Goal: Transaction & Acquisition: Purchase product/service

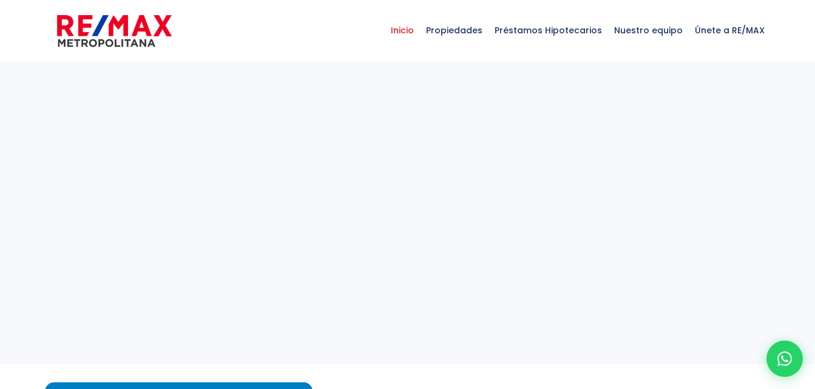
select select
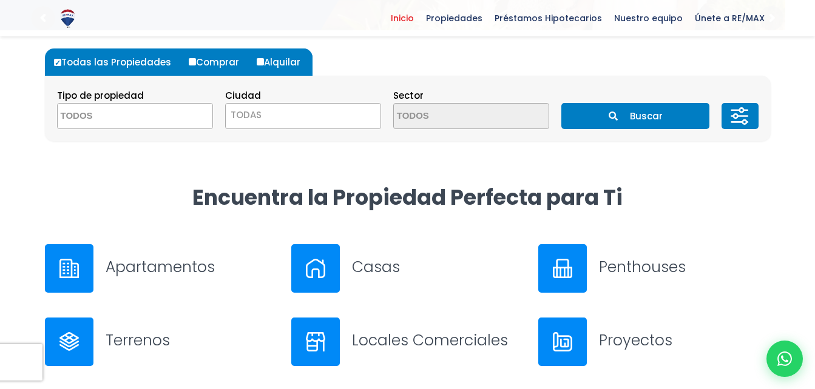
scroll to position [337, 0]
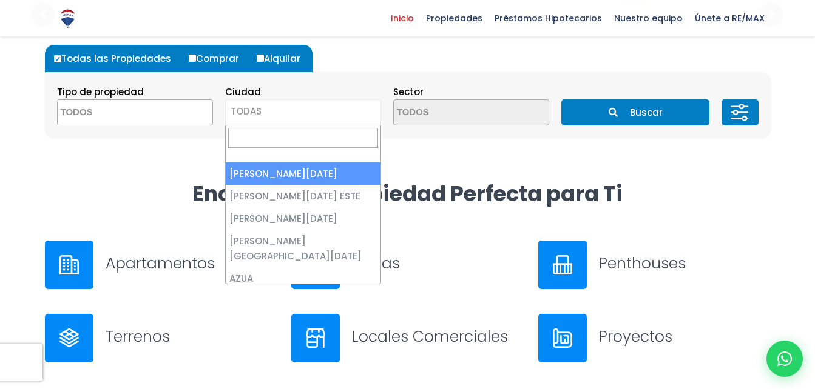
click at [261, 103] on span "TODAS" at bounding box center [303, 112] width 156 height 26
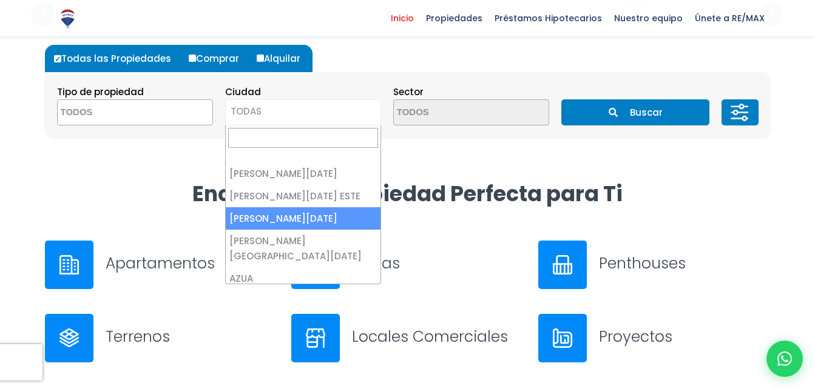
select select "149"
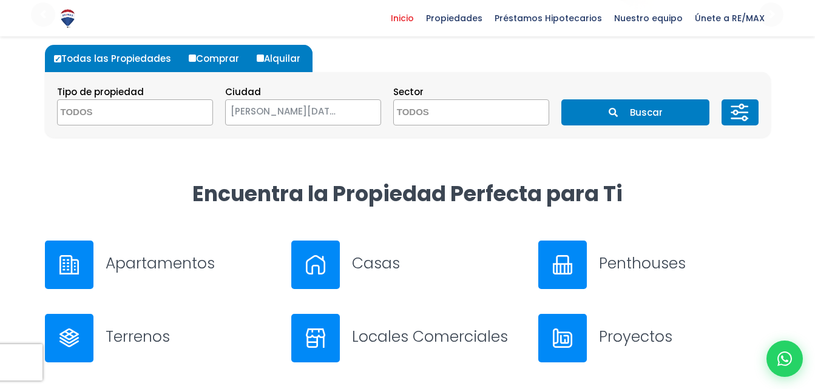
click at [603, 109] on button "Buscar" at bounding box center [635, 112] width 148 height 26
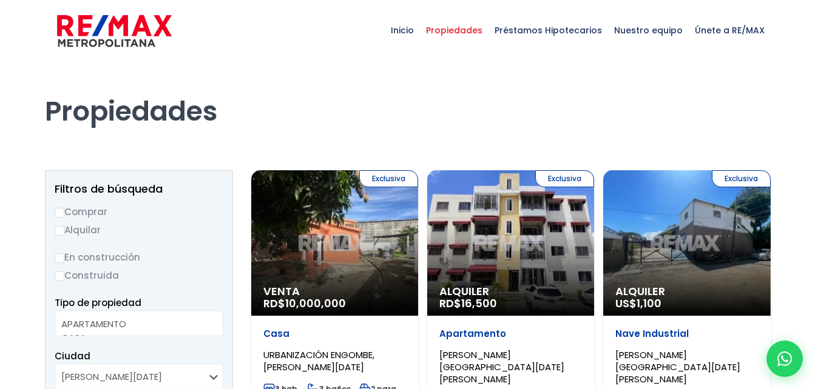
select select
click at [62, 211] on input "Comprar" at bounding box center [60, 213] width 10 height 10
radio input "true"
click at [61, 261] on input "En construcción" at bounding box center [60, 259] width 10 height 10
radio input "true"
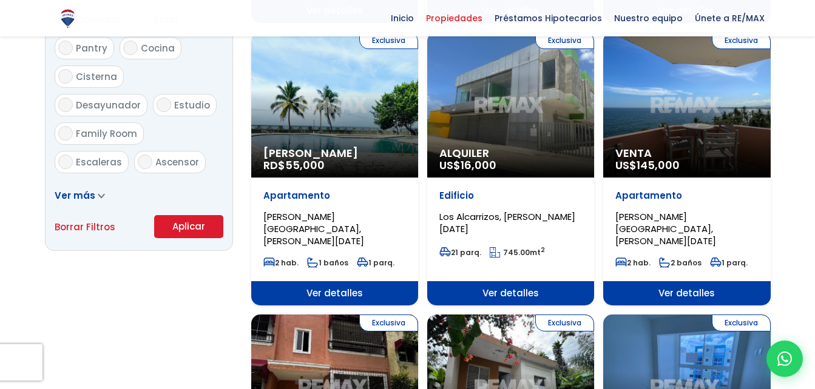
scroll to position [741, 0]
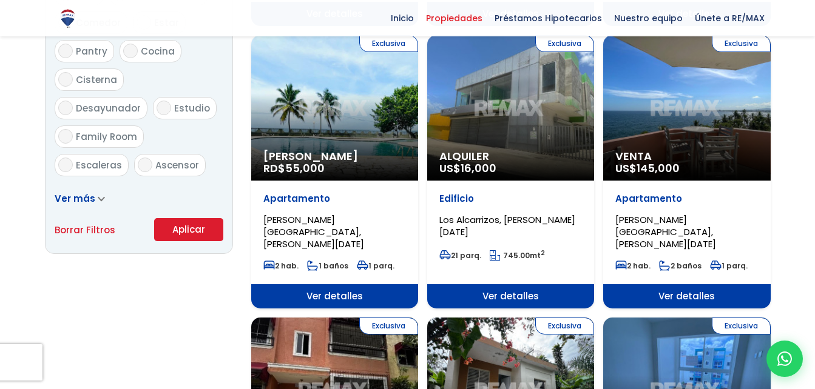
click at [200, 234] on button "Aplicar" at bounding box center [188, 229] width 69 height 23
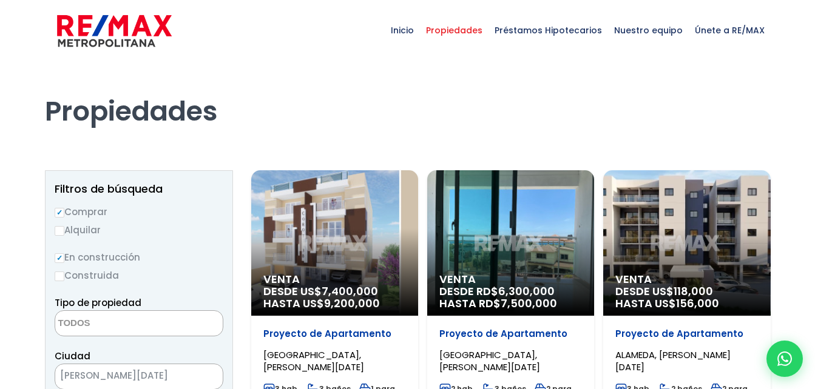
select select
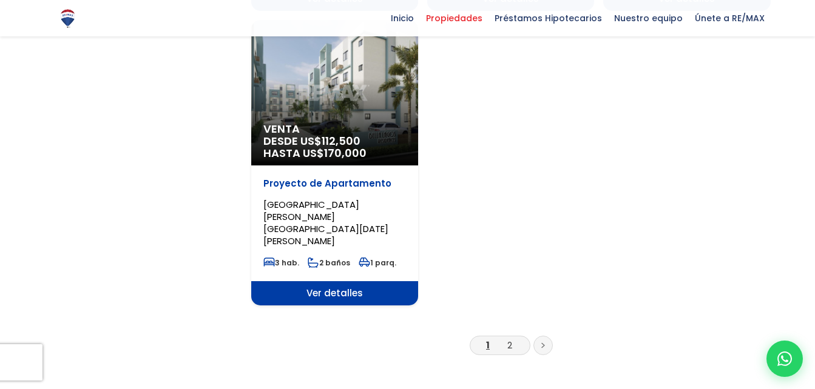
scroll to position [1572, 0]
click at [508, 339] on link "2" at bounding box center [509, 345] width 5 height 13
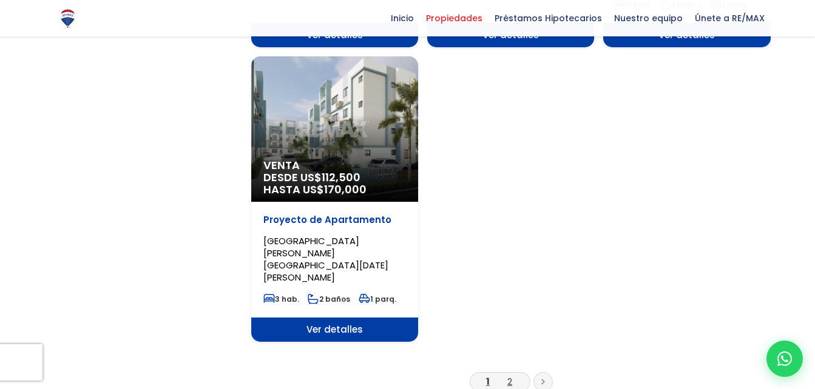
scroll to position [1532, 0]
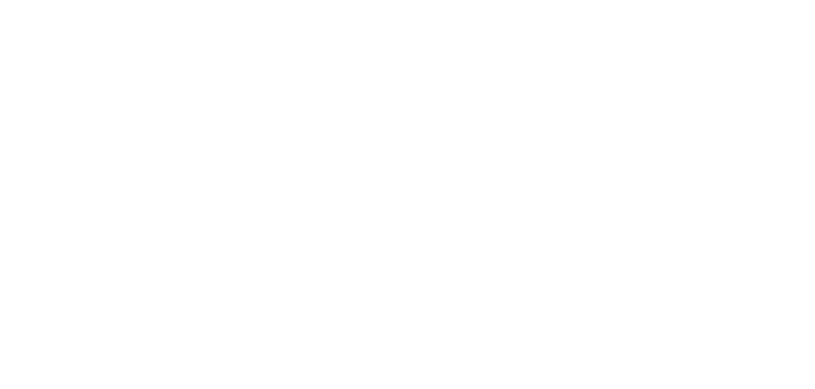
select select
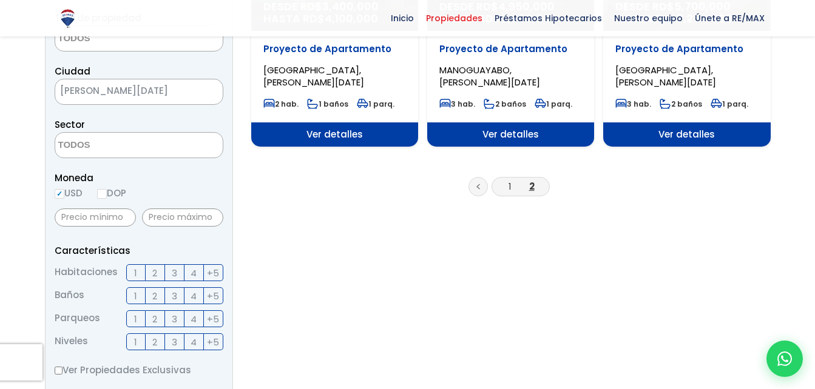
scroll to position [268, 0]
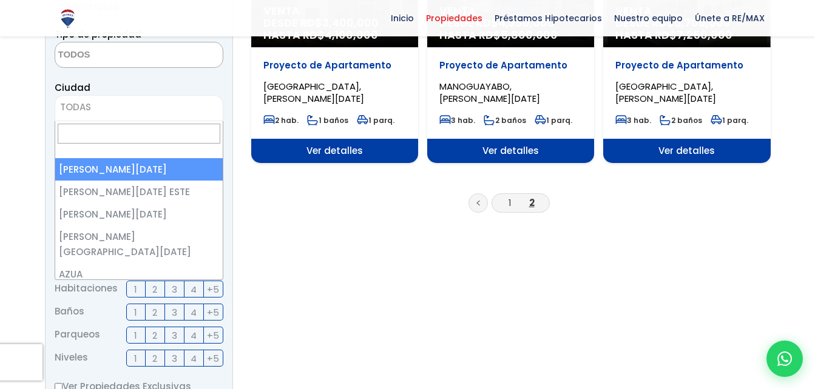
select select "150"
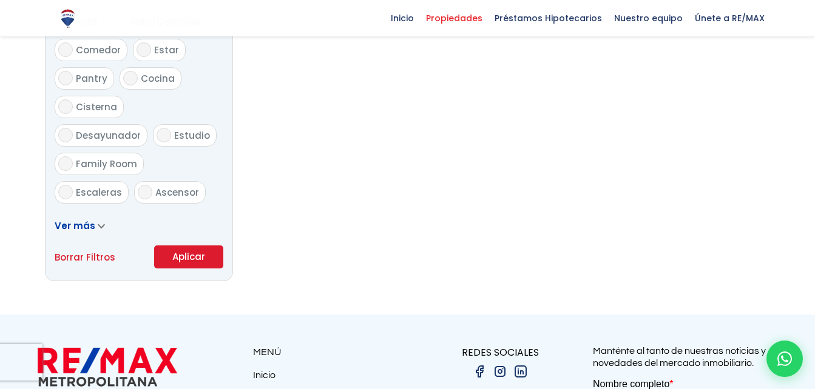
scroll to position [715, 0]
click at [195, 264] on button "Aplicar" at bounding box center [188, 256] width 69 height 23
click at [186, 263] on button "Aplicar" at bounding box center [188, 256] width 69 height 23
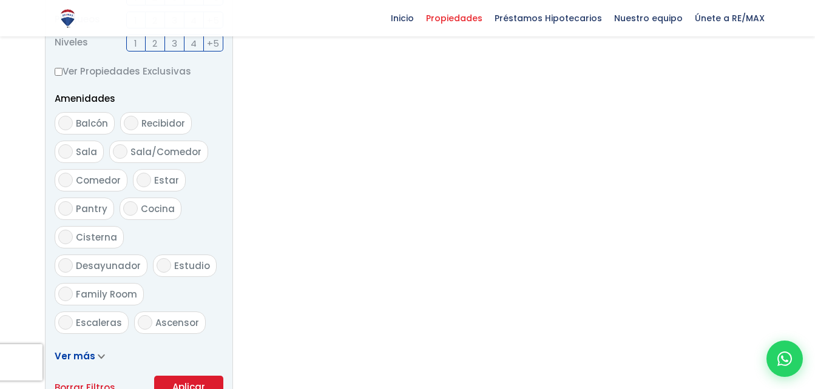
scroll to position [481, 0]
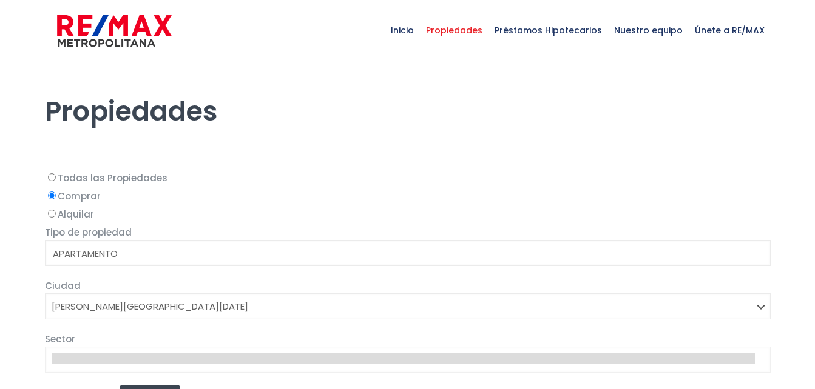
select select
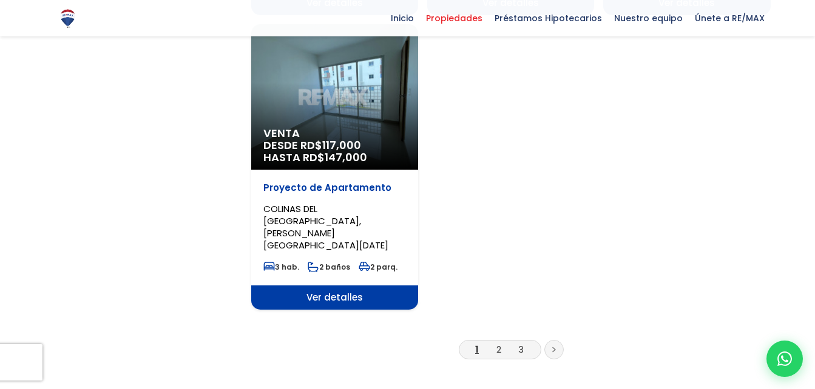
scroll to position [1598, 0]
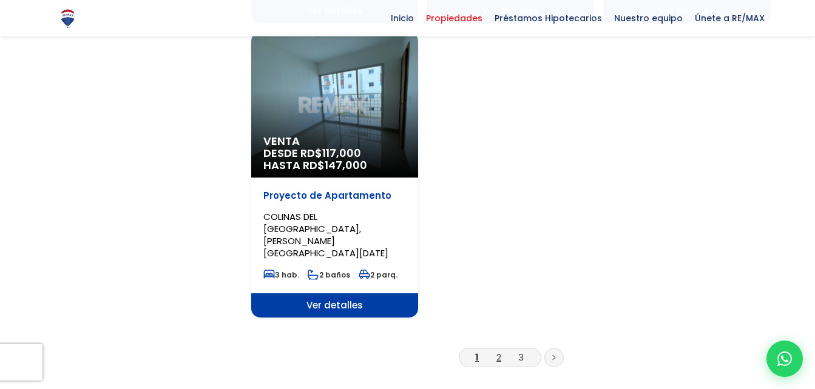
click at [499, 351] on link "2" at bounding box center [498, 357] width 5 height 13
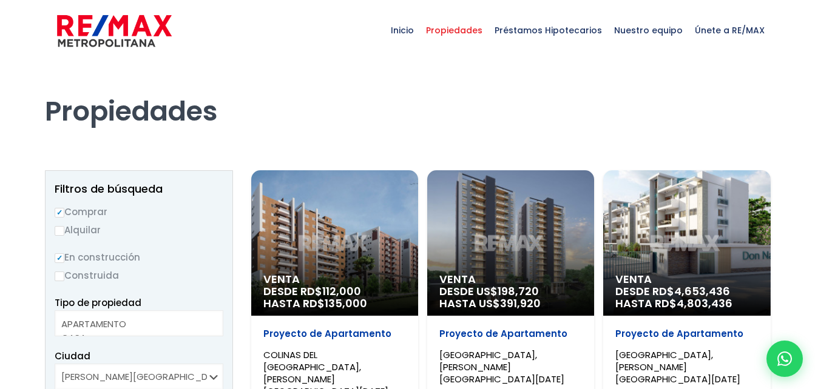
select select
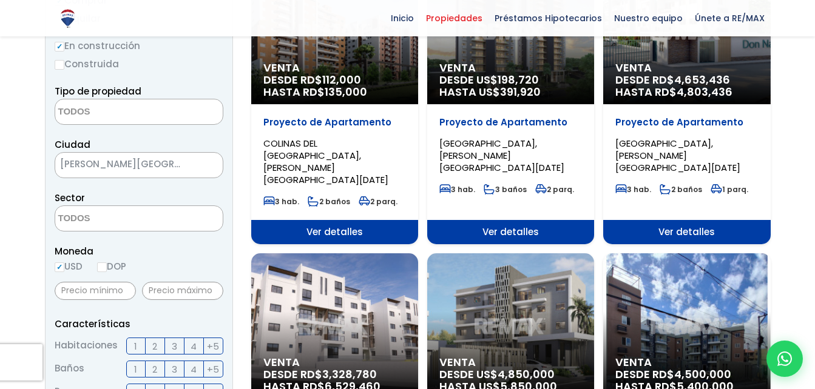
scroll to position [212, 0]
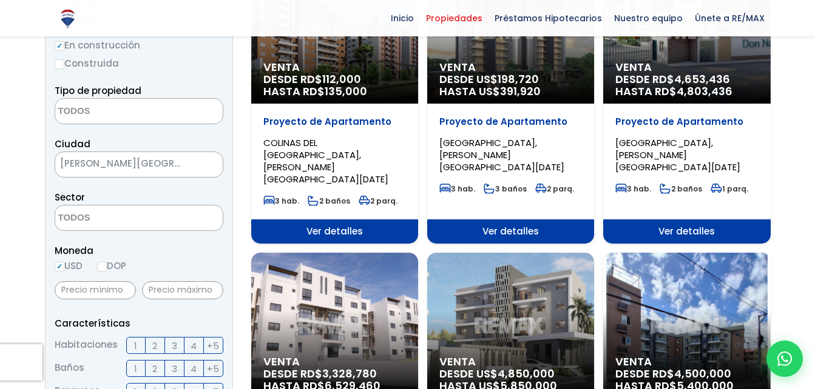
click at [175, 160] on span "[PERSON_NAME][GEOGRAPHIC_DATA][DATE]" at bounding box center [123, 163] width 137 height 17
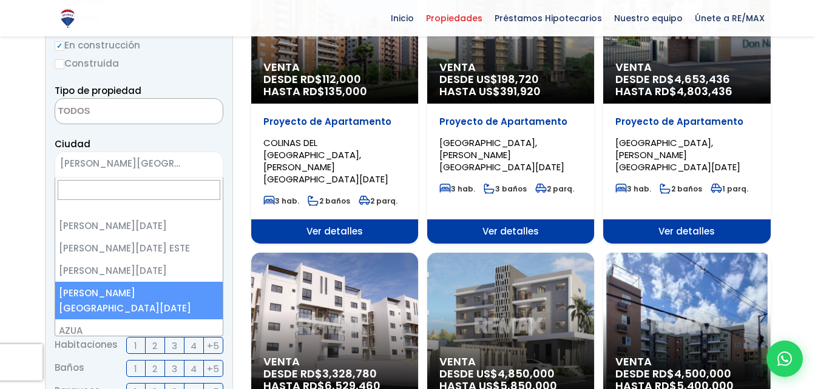
select select "1"
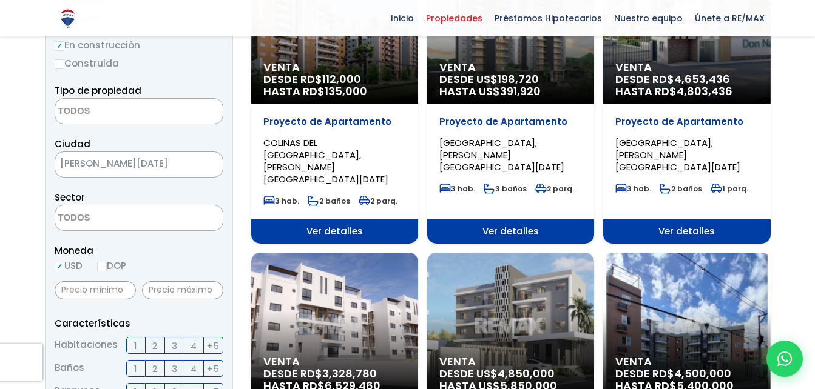
click at [134, 219] on textarea "Search" at bounding box center [114, 219] width 118 height 26
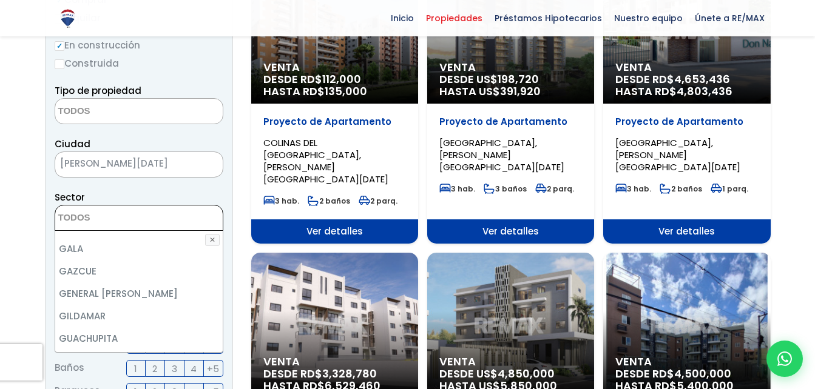
scroll to position [1976, 0]
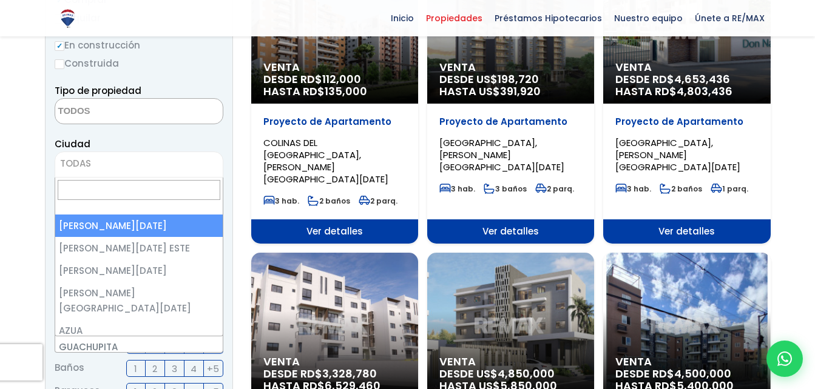
select select "1"
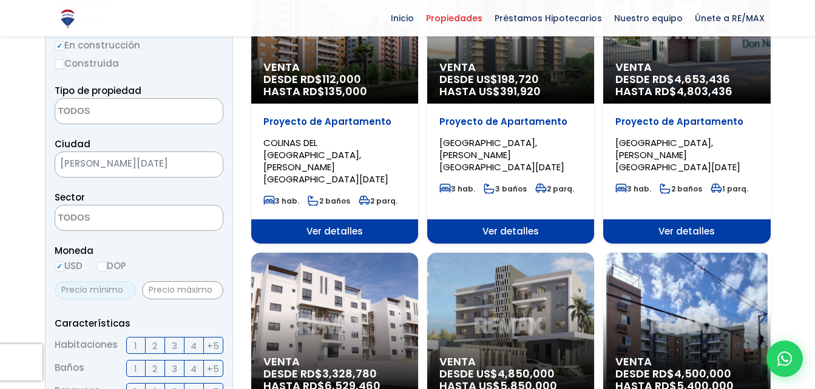
click at [88, 295] on input "text" at bounding box center [95, 290] width 81 height 18
type input "56,000"
click at [179, 294] on input "text" at bounding box center [182, 290] width 81 height 18
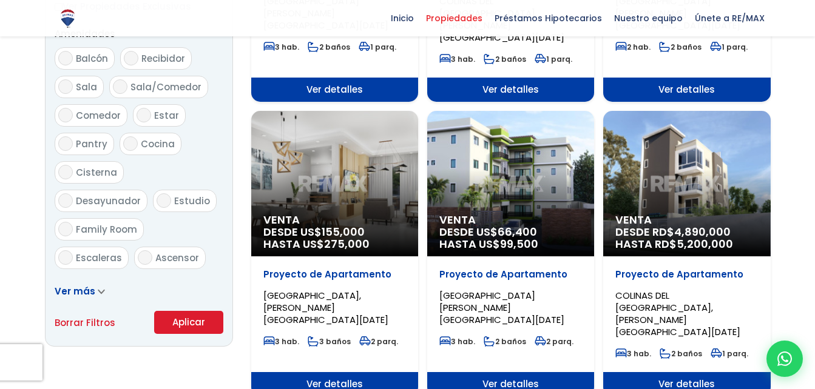
scroll to position [652, 0]
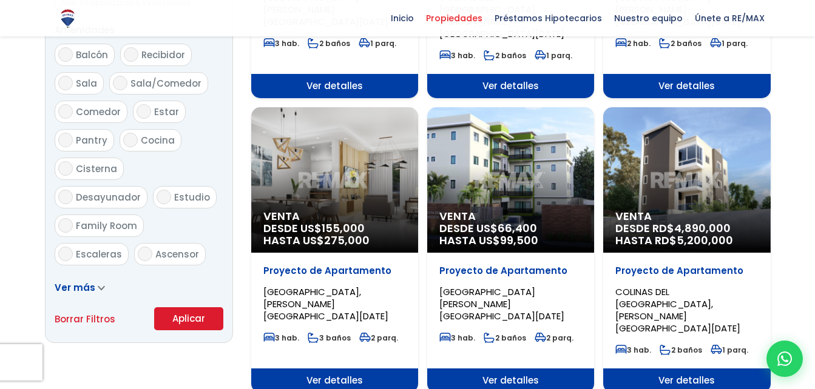
type input "100,000"
click at [186, 322] on button "Aplicar" at bounding box center [188, 319] width 69 height 23
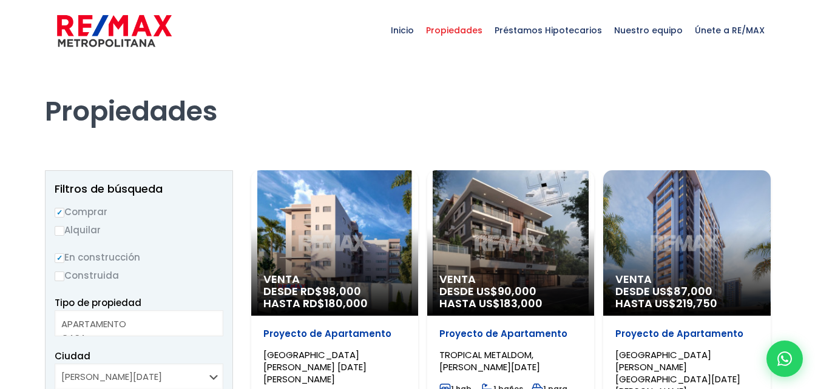
select select
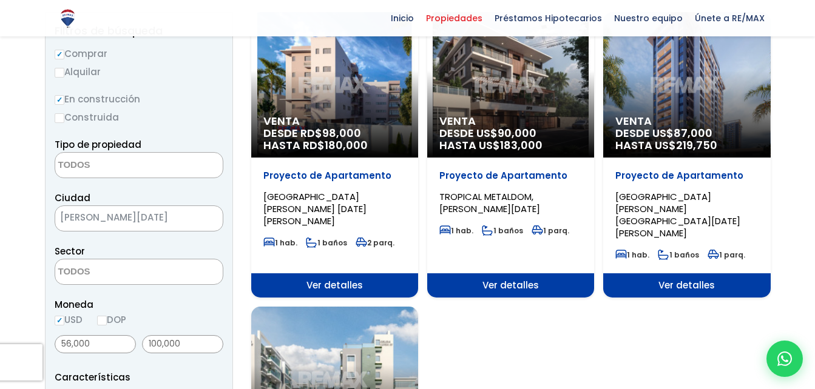
scroll to position [157, 0]
